Goal: Task Accomplishment & Management: Manage account settings

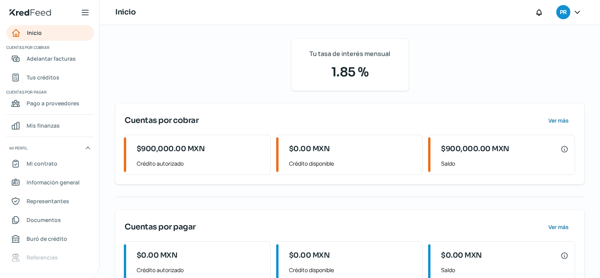
scroll to position [52, 0]
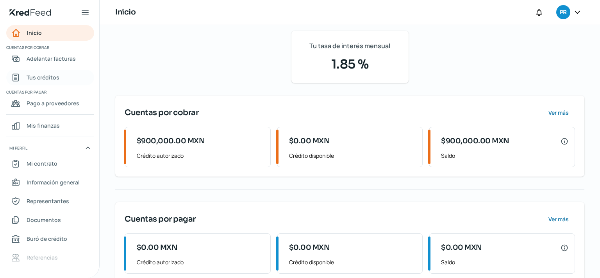
click at [39, 81] on span "Tus créditos" at bounding box center [43, 77] width 33 height 10
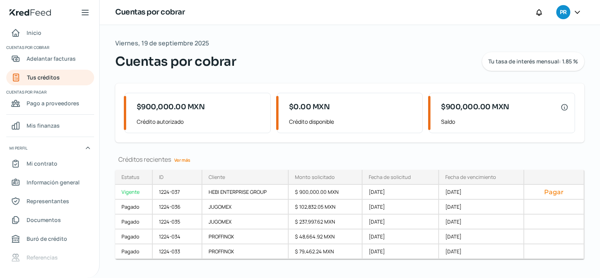
scroll to position [12, 0]
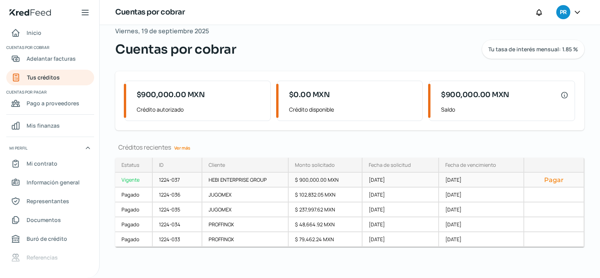
click at [545, 176] on button "Pagar" at bounding box center [554, 180] width 47 height 8
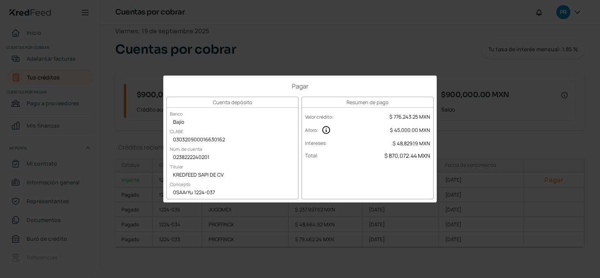
drag, startPoint x: 219, startPoint y: 196, endPoint x: 163, endPoint y: 196, distance: 55.9
click at [163, 196] on div "Pagar Cuenta depósito Banco Bajío CLABE 030320900016630162 Núm. de cuenta 02382…" at bounding box center [300, 138] width 274 height 127
click at [301, 40] on div "Pagar Cuenta depósito Banco Bajío CLABE 030320900016630162 Núm. de cuenta 02382…" at bounding box center [300, 139] width 600 height 278
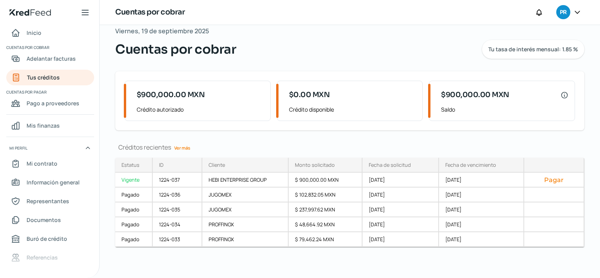
scroll to position [0, 0]
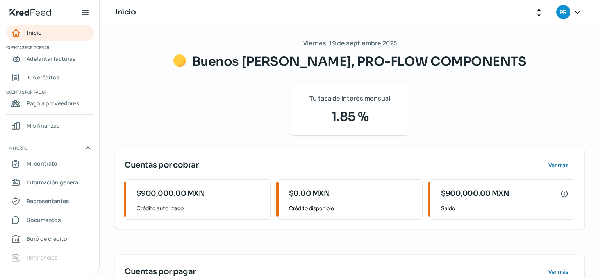
click at [577, 15] on icon at bounding box center [578, 12] width 8 height 8
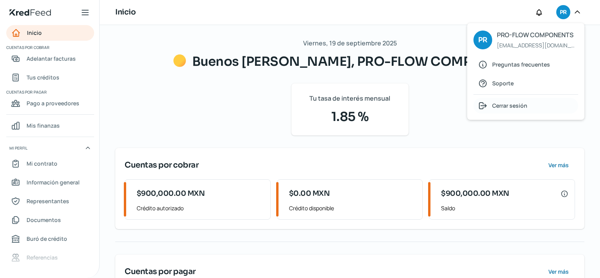
click at [504, 106] on span "Cerrar sesión" at bounding box center [510, 105] width 35 height 10
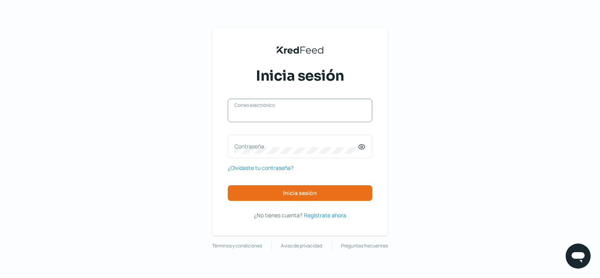
click at [293, 115] on input "Correo electrónico" at bounding box center [300, 114] width 131 height 7
